Goal: Information Seeking & Learning: Learn about a topic

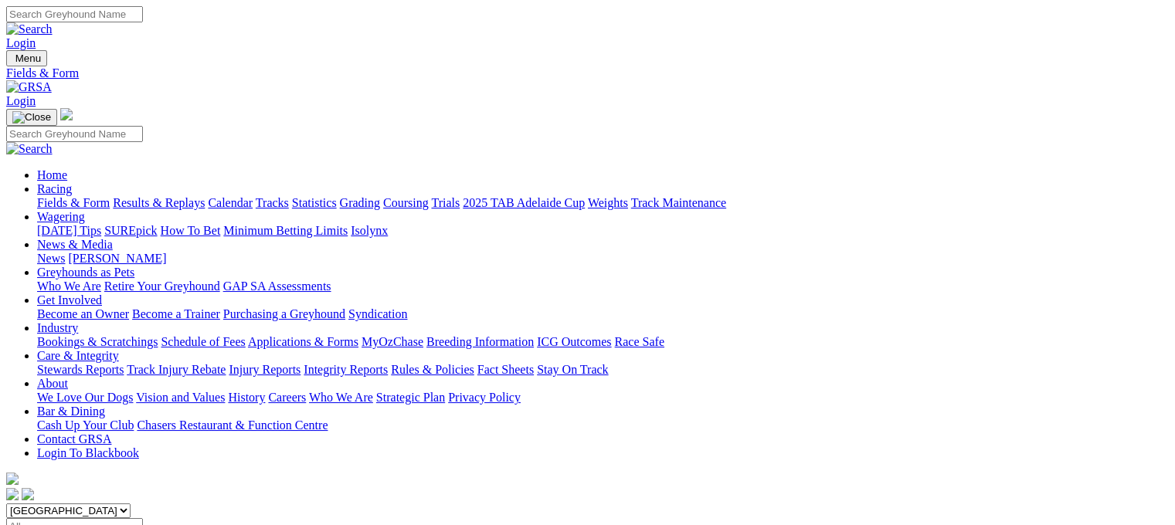
click at [56, 196] on link "Fields & Form" at bounding box center [73, 202] width 73 height 13
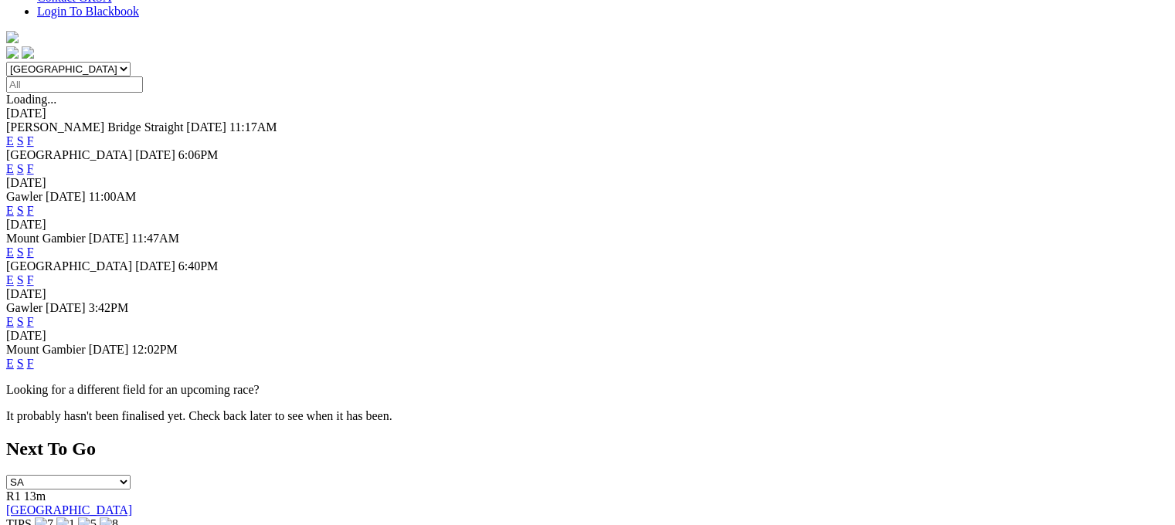
scroll to position [423, 0]
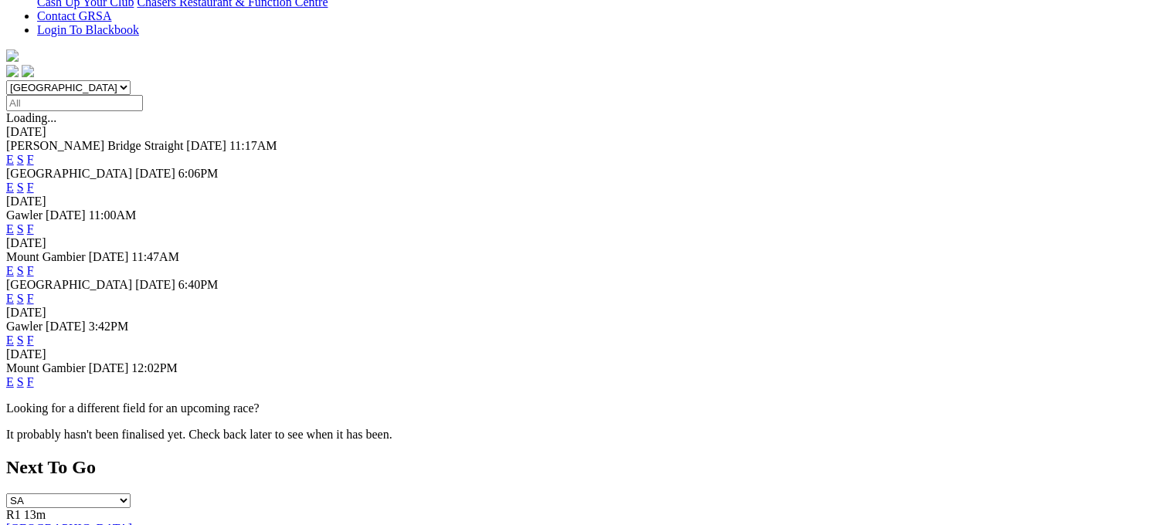
click at [34, 334] on link "F" at bounding box center [30, 340] width 7 height 13
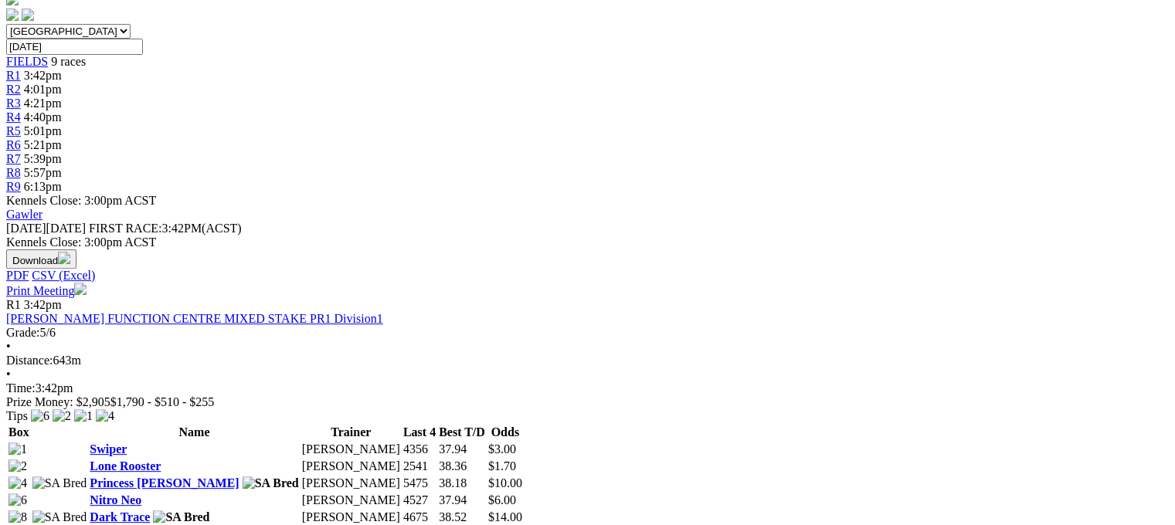
scroll to position [516, 0]
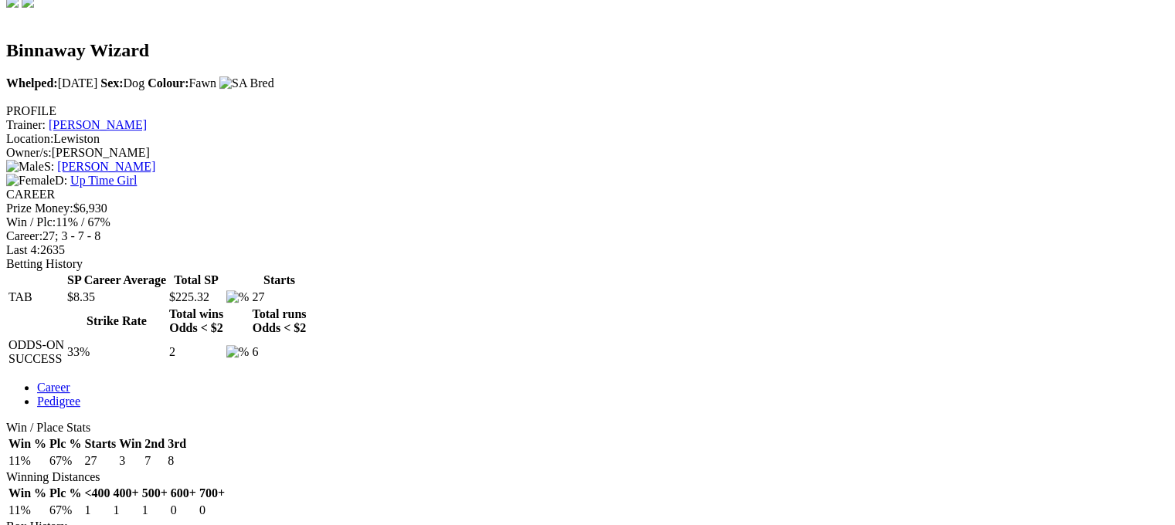
scroll to position [482, 0]
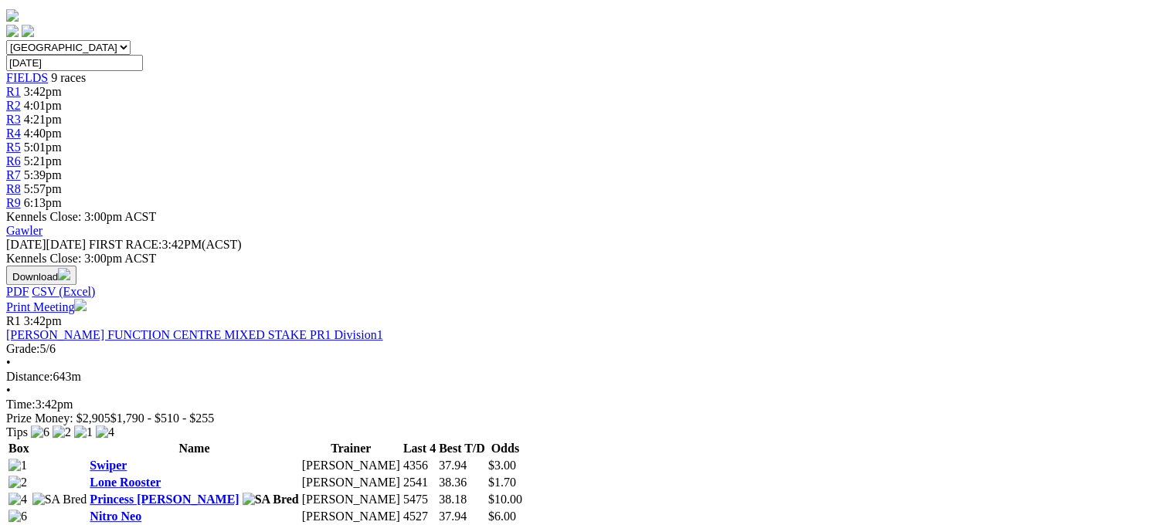
scroll to position [521, 0]
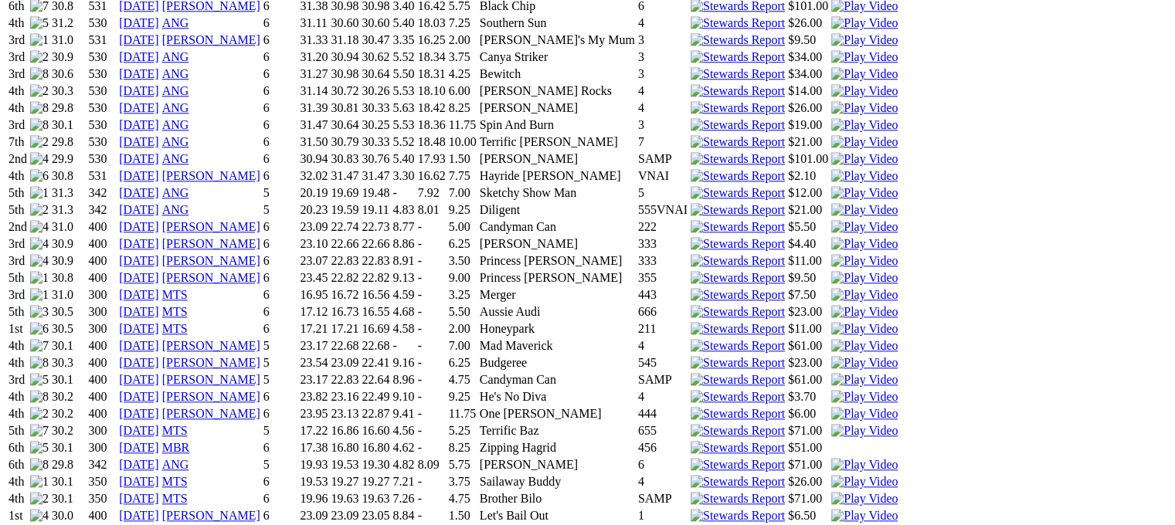
scroll to position [1660, 0]
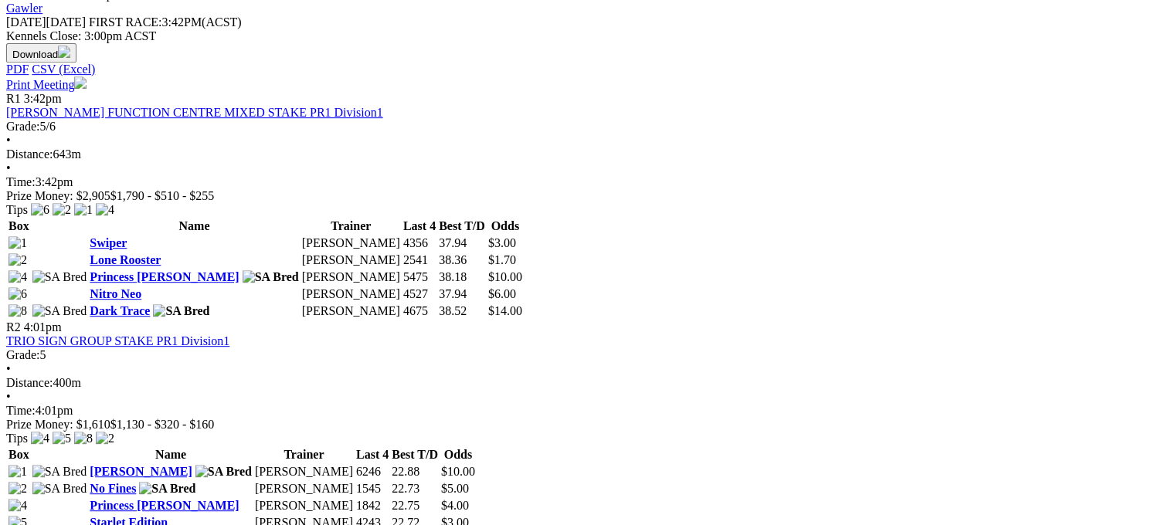
scroll to position [693, 0]
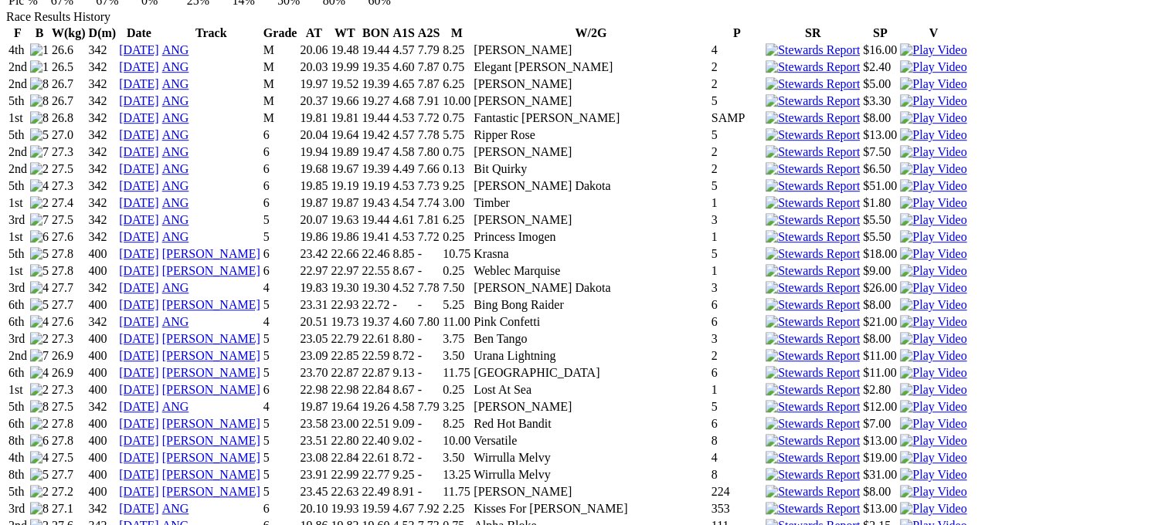
scroll to position [1263, 0]
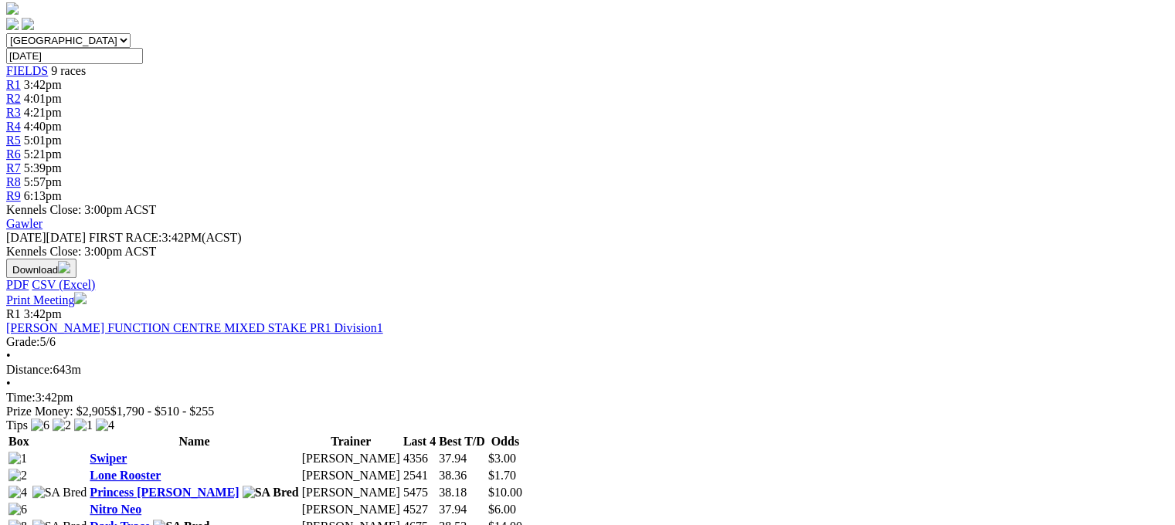
scroll to position [557, 0]
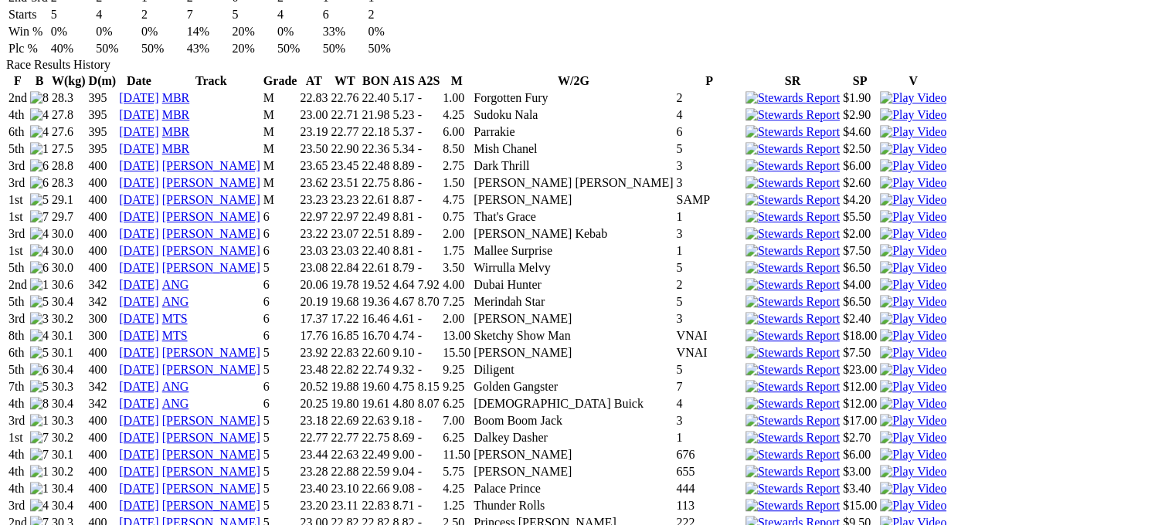
scroll to position [1076, 0]
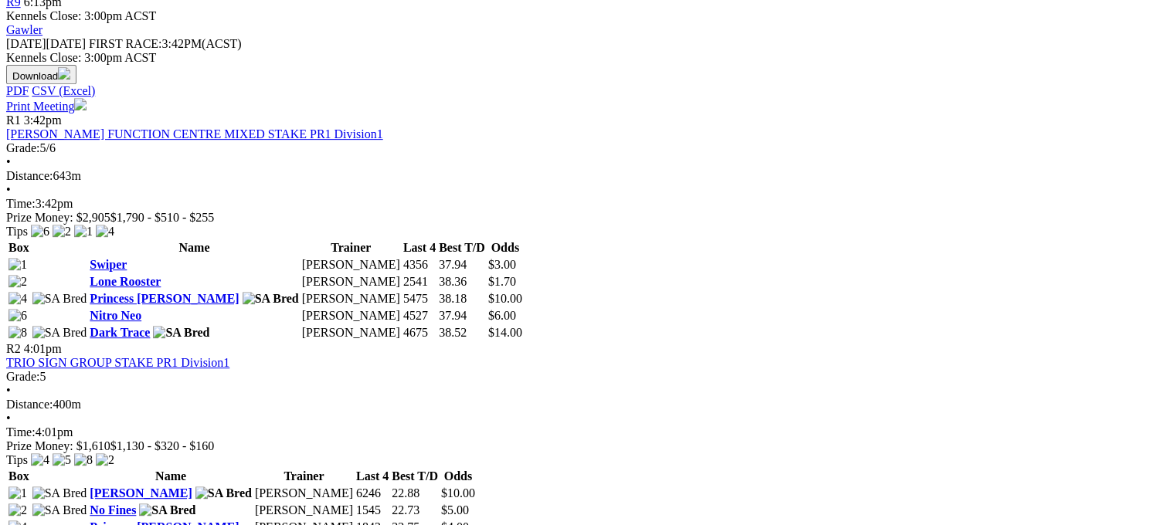
scroll to position [679, 0]
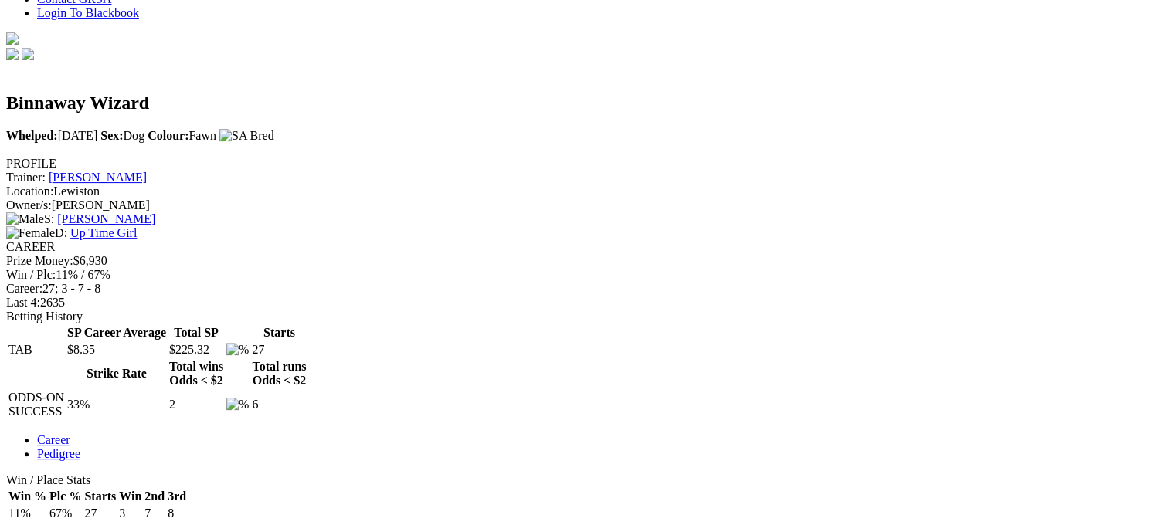
scroll to position [437, 0]
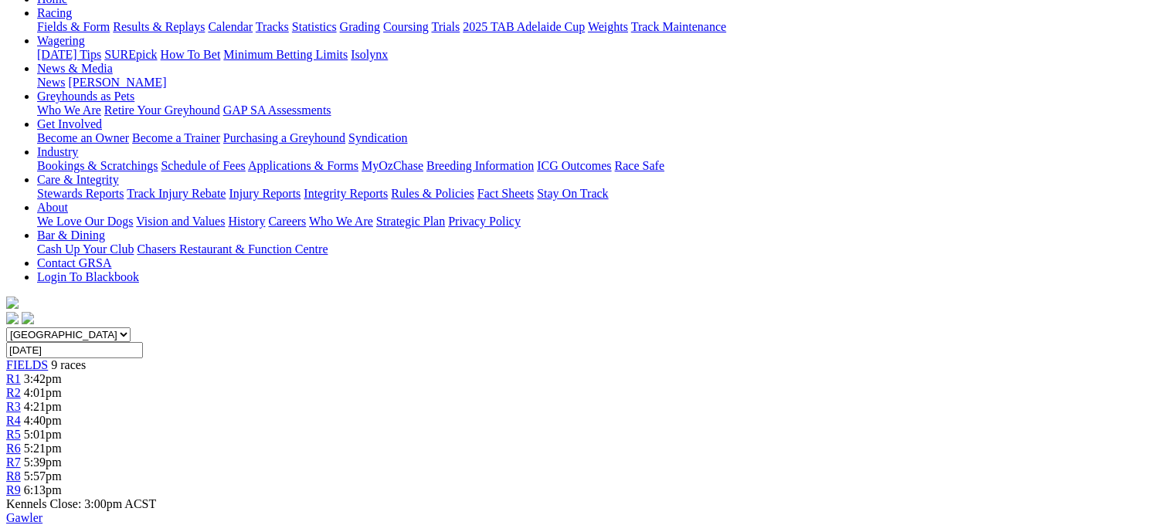
scroll to position [184, 0]
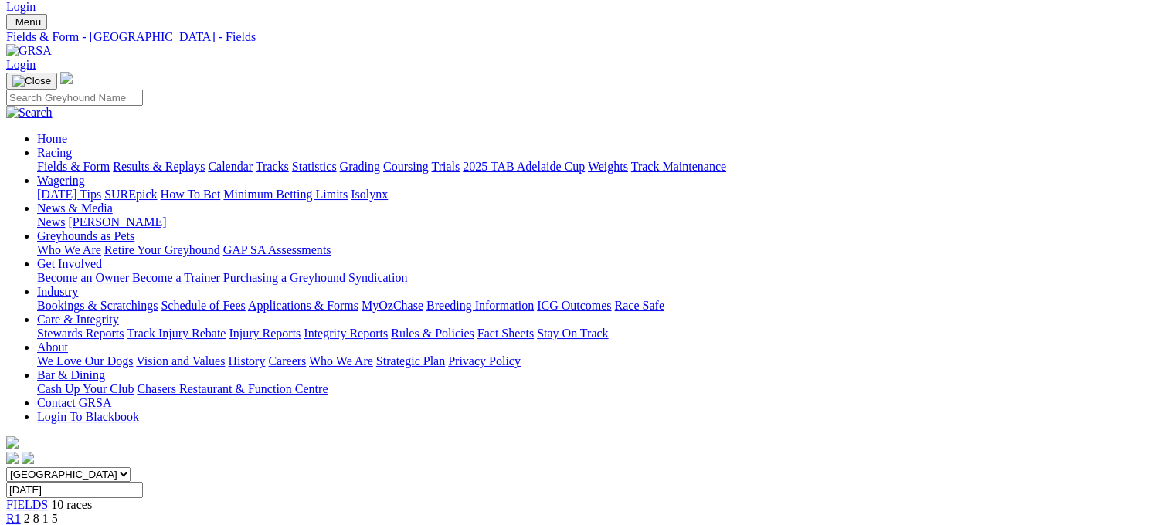
scroll to position [32, 0]
